Goal: Task Accomplishment & Management: Use online tool/utility

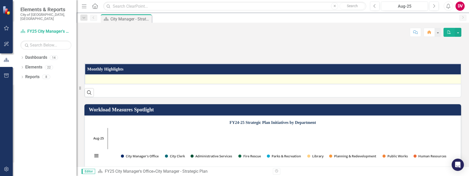
click at [113, 82] on div at bounding box center [277, 79] width 378 height 6
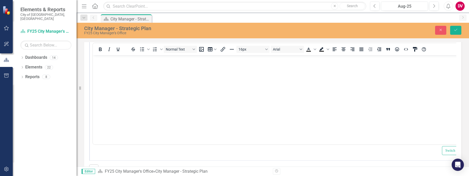
click at [108, 54] on div at bounding box center [109, 49] width 33 height 10
click at [114, 67] on body "Rich Text Area. Press ALT-0 for help." at bounding box center [284, 93] width 383 height 76
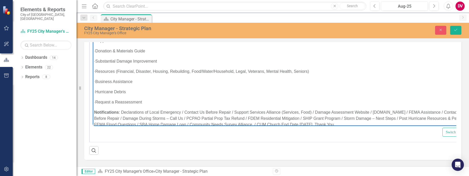
scroll to position [309, 0]
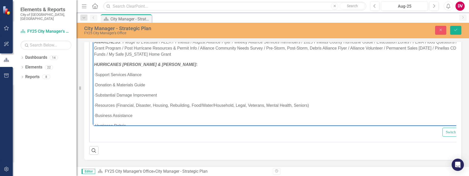
click at [105, 74] on p "· Support Services Alliance" at bounding box center [284, 74] width 381 height 6
drag, startPoint x: 105, startPoint y: 74, endPoint x: 111, endPoint y: 86, distance: 14.1
click at [101, 75] on p "· Support Services Alliance" at bounding box center [284, 74] width 381 height 6
click at [104, 74] on p "· Support Services Alliance" at bounding box center [284, 74] width 381 height 6
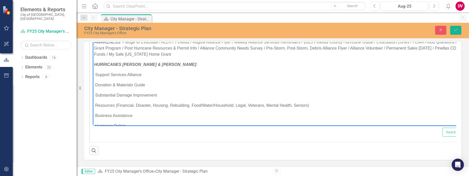
click at [106, 74] on p "· Support Services Alliance" at bounding box center [284, 74] width 381 height 6
drag, startPoint x: 102, startPoint y: 73, endPoint x: 86, endPoint y: 72, distance: 16.1
drag, startPoint x: 105, startPoint y: 84, endPoint x: 183, endPoint y: 160, distance: 108.3
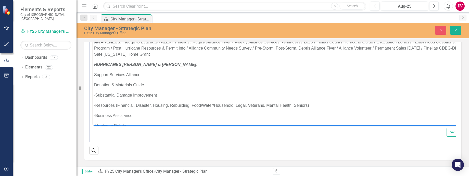
drag, startPoint x: 106, startPoint y: 95, endPoint x: 182, endPoint y: 171, distance: 107.4
drag, startPoint x: 106, startPoint y: 105, endPoint x: 183, endPoint y: 185, distance: 110.3
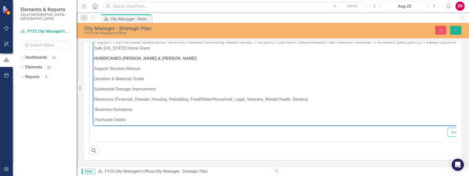
scroll to position [4, 0]
drag, startPoint x: 106, startPoint y: 114, endPoint x: 86, endPoint y: 113, distance: 19.9
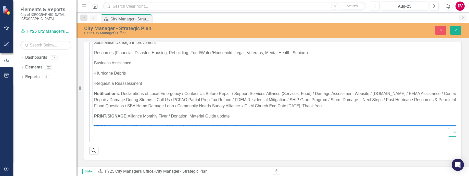
scroll to position [370, 0]
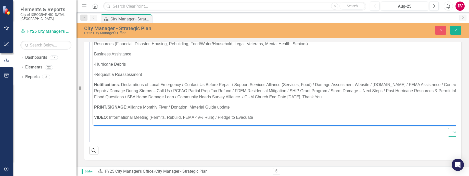
drag, startPoint x: 106, startPoint y: 63, endPoint x: 88, endPoint y: 60, distance: 17.5
drag, startPoint x: 105, startPoint y: 74, endPoint x: 84, endPoint y: 71, distance: 21.6
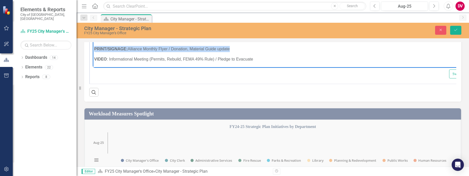
scroll to position [4, 0]
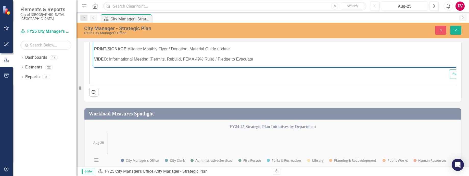
drag, startPoint x: 140, startPoint y: 16, endPoint x: 98, endPoint y: 23, distance: 42.3
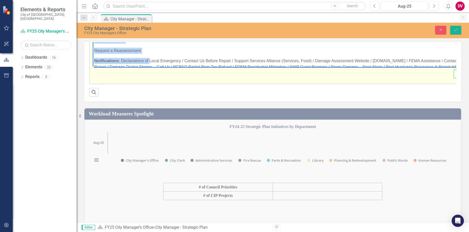
scroll to position [339, 0]
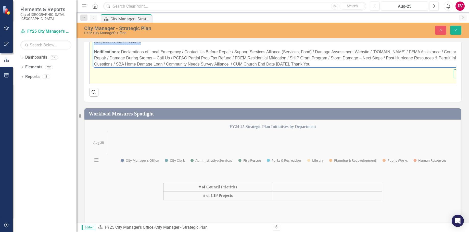
drag, startPoint x: 94, startPoint y: 30, endPoint x: 151, endPoint y: 39, distance: 57.6
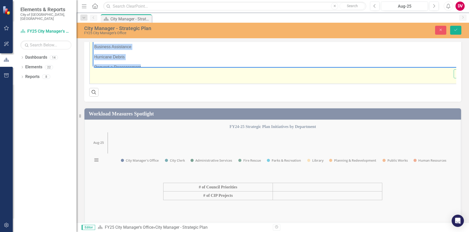
scroll to position [331, 0]
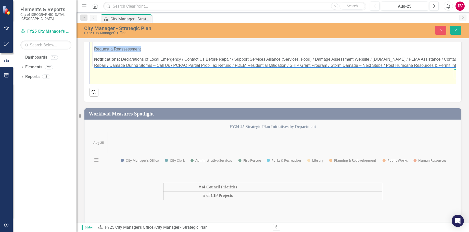
click at [123, 28] on p "Business Assistance" at bounding box center [290, 29] width 393 height 6
click at [126, 41] on p "Hurricane Debris" at bounding box center [290, 39] width 393 height 6
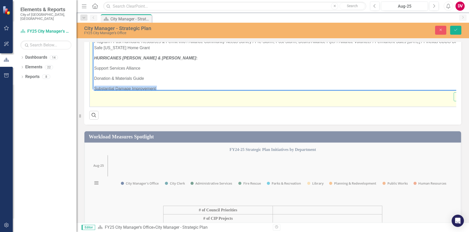
scroll to position [284, 0]
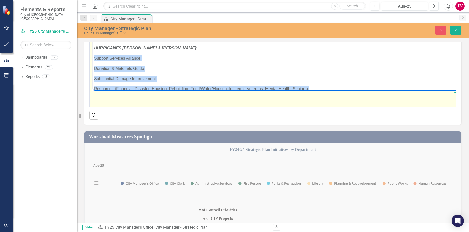
drag, startPoint x: 142, startPoint y: 71, endPoint x: 89, endPoint y: 59, distance: 54.2
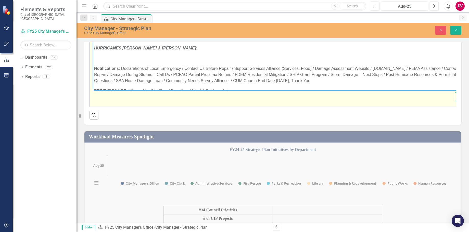
click at [131, 49] on em "HURRICANES [PERSON_NAME] & [PERSON_NAME]" at bounding box center [145, 48] width 102 height 4
click at [107, 58] on p "Rich Text Area. Press ALT-0 for help." at bounding box center [291, 58] width 394 height 6
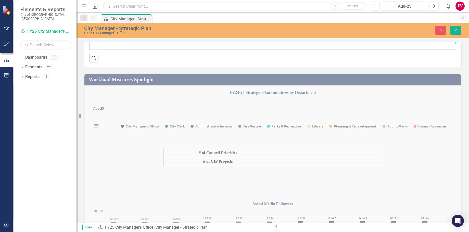
scroll to position [54, 0]
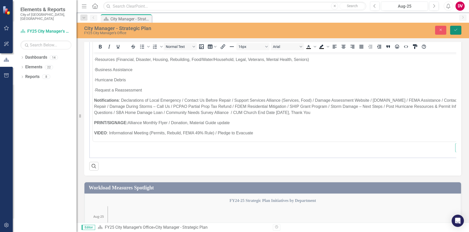
click at [456, 29] on icon "Save" at bounding box center [455, 30] width 5 height 4
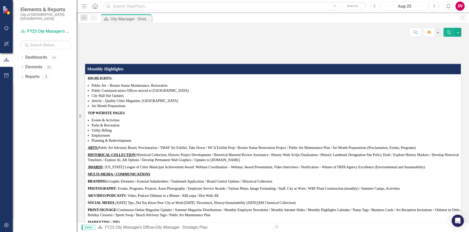
click at [375, 5] on icon "Previous" at bounding box center [374, 6] width 3 height 5
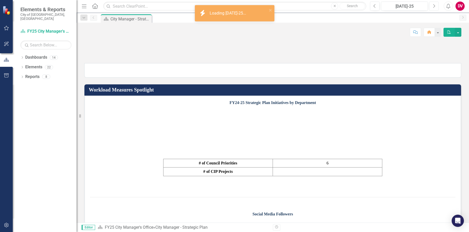
click at [432, 6] on button "Next" at bounding box center [433, 6] width 9 height 9
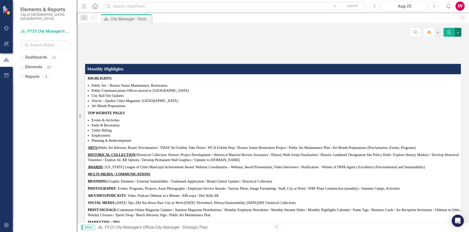
click at [459, 32] on button "button" at bounding box center [458, 32] width 7 height 9
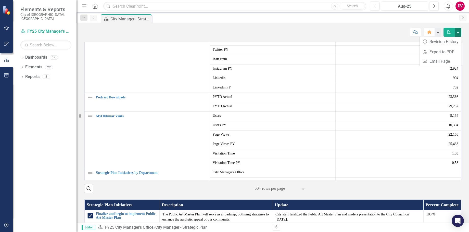
scroll to position [484, 0]
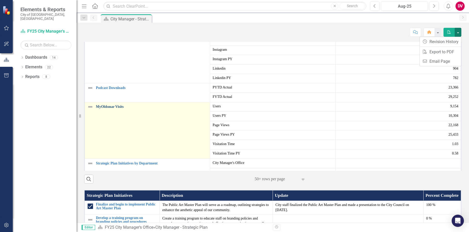
click at [105, 109] on link "MyOldsmar Visits" at bounding box center [151, 107] width 111 height 4
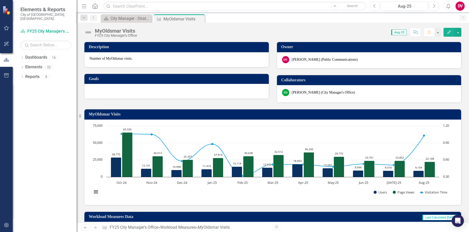
click at [0, 0] on icon "Close" at bounding box center [0, 0] width 0 height 0
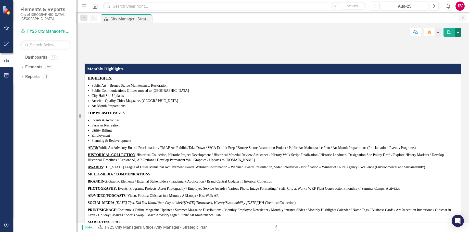
click at [461, 34] on button "button" at bounding box center [458, 32] width 7 height 9
click at [442, 51] on link "PDF Export to PDF" at bounding box center [440, 51] width 41 height 9
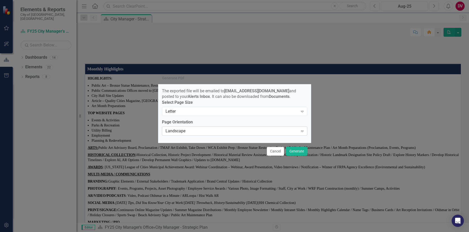
click at [202, 134] on div "Landscape" at bounding box center [231, 131] width 133 height 6
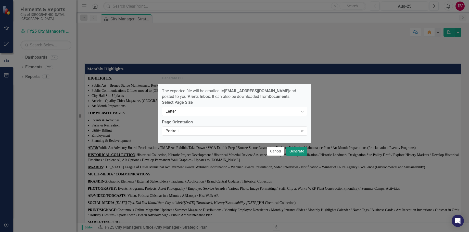
click at [295, 152] on button "Generate" at bounding box center [296, 151] width 21 height 9
